Goal: Check status: Check status

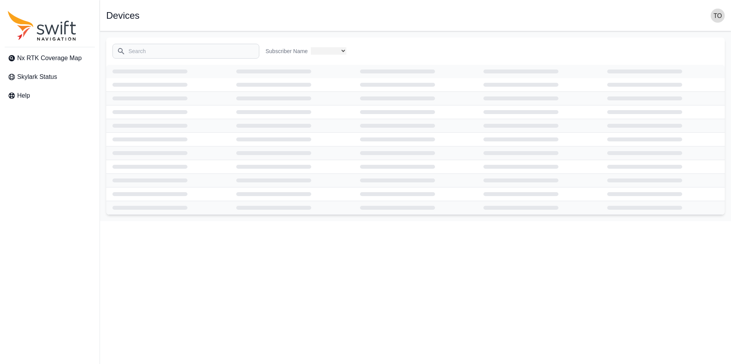
select select
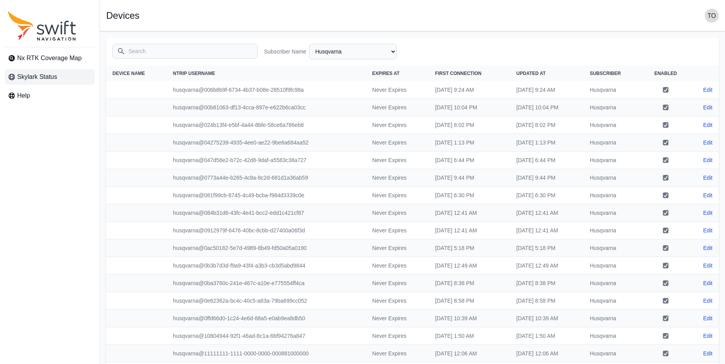
click at [70, 76] on link "Skylark Status" at bounding box center [50, 77] width 90 height 16
click at [48, 59] on span "Nx RTK Coverage Map" at bounding box center [49, 58] width 64 height 9
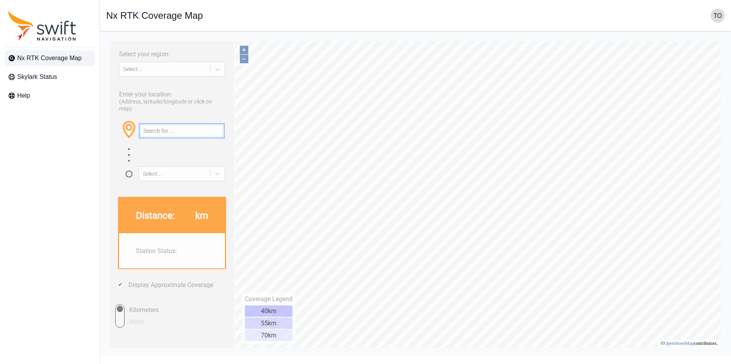
click at [212, 138] on input "text" at bounding box center [182, 130] width 86 height 15
click at [223, 181] on div at bounding box center [218, 174] width 14 height 14
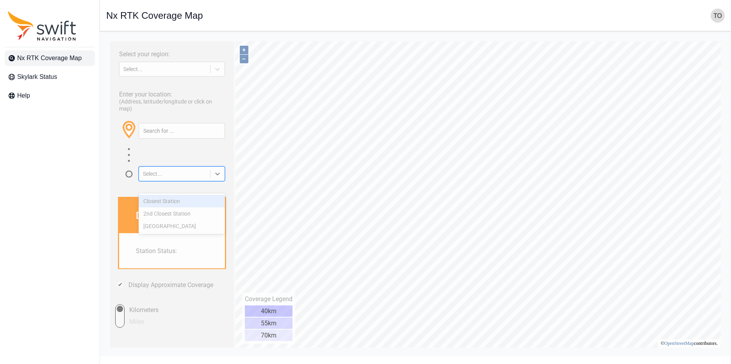
click at [204, 200] on div "Closest Station" at bounding box center [182, 201] width 86 height 13
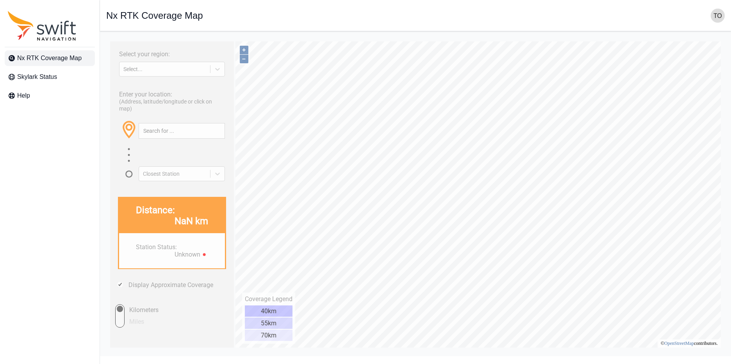
click at [219, 63] on div "Select..." at bounding box center [172, 65] width 106 height 15
click at [218, 71] on icon at bounding box center [217, 69] width 5 height 3
click at [196, 118] on div "ASIA PACIFIC" at bounding box center [172, 114] width 106 height 13
type input "35.245°, 140.392°"
